Goal: Information Seeking & Learning: Check status

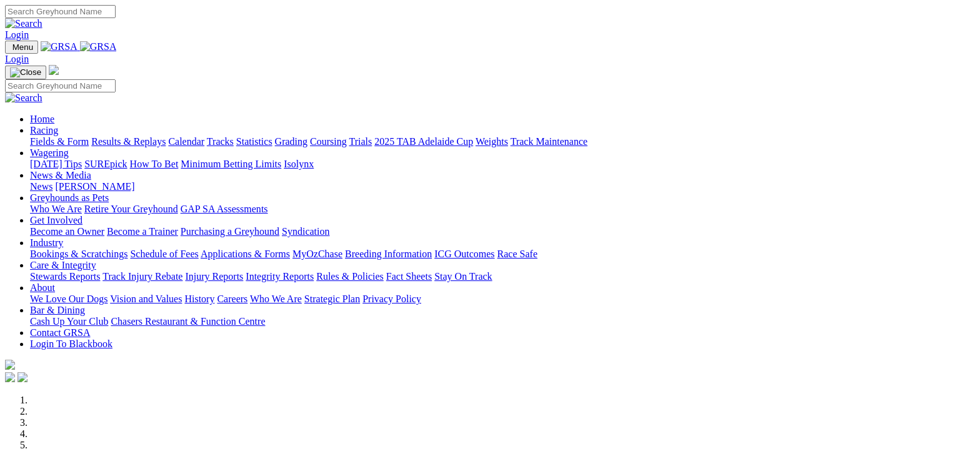
click at [166, 136] on link "Results & Replays" at bounding box center [128, 141] width 74 height 11
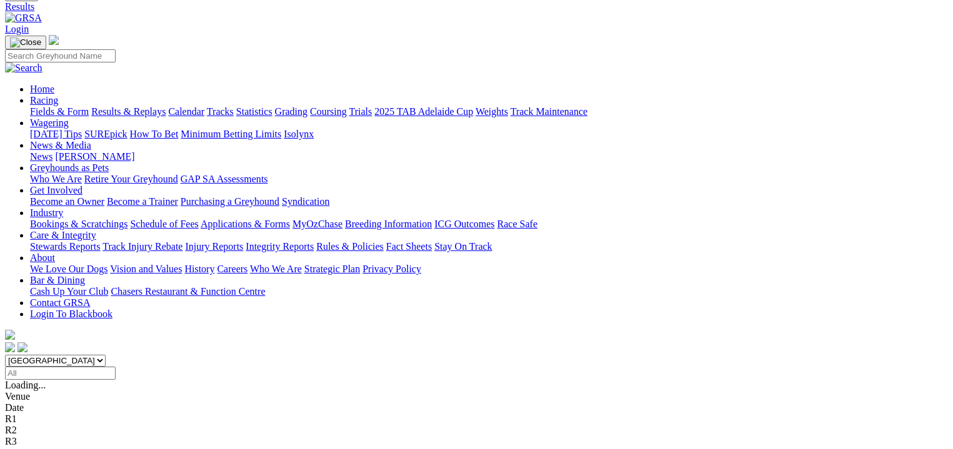
scroll to position [78, 0]
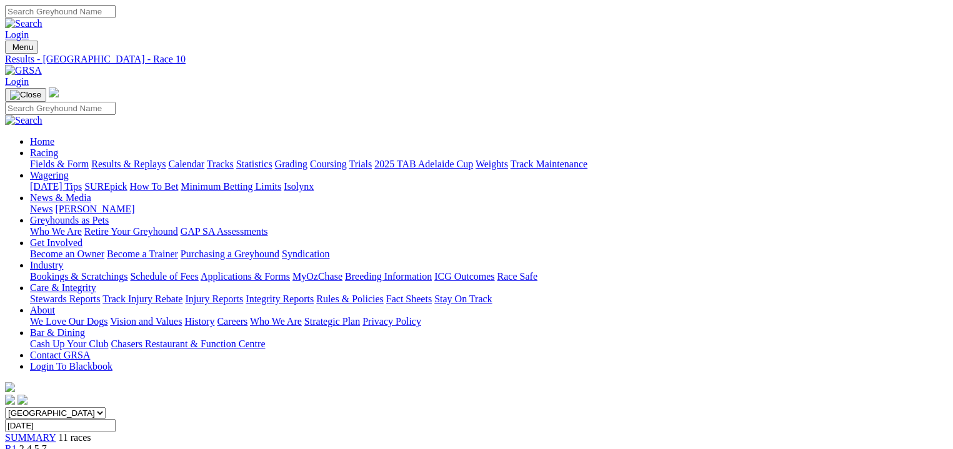
click at [44, 159] on link "Fields & Form" at bounding box center [59, 164] width 59 height 11
